Goal: Navigation & Orientation: Find specific page/section

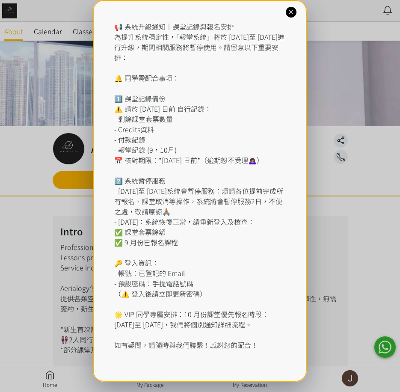
click at [293, 11] on icon at bounding box center [291, 12] width 8 height 8
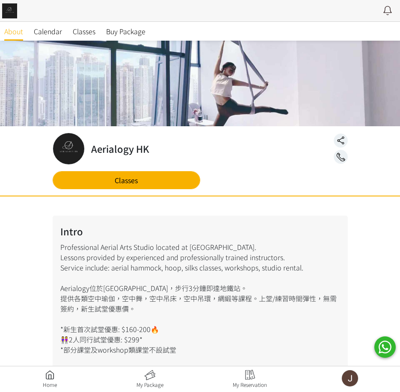
click at [259, 370] on link at bounding box center [250, 379] width 100 height 19
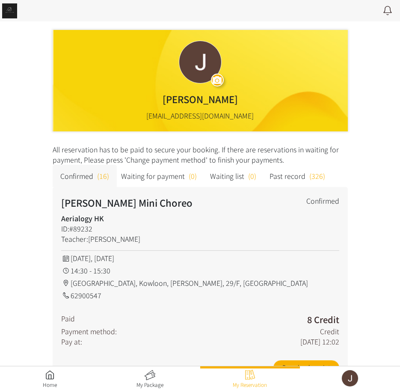
click at [14, 8] on link at bounding box center [9, 10] width 15 height 15
